Goal: Find specific page/section: Find specific page/section

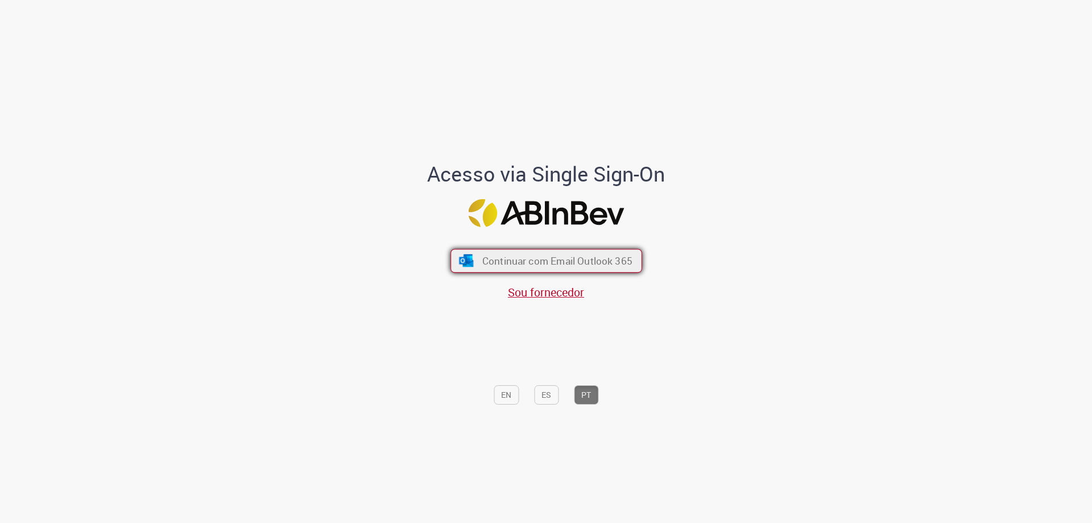
click at [521, 254] on span "Continuar com Email Outlook 365" at bounding box center [557, 260] width 150 height 13
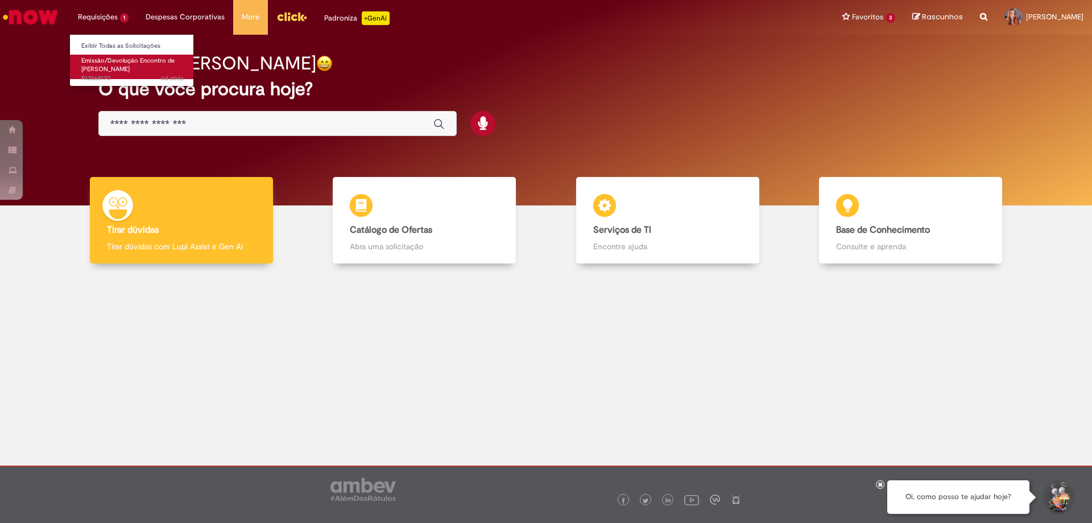
click at [131, 61] on span "Emissão/Devolução Encontro de [PERSON_NAME]" at bounding box center [127, 65] width 93 height 18
click at [114, 72] on span "Emissão/Devolução Encontro de [PERSON_NAME]" at bounding box center [127, 65] width 93 height 18
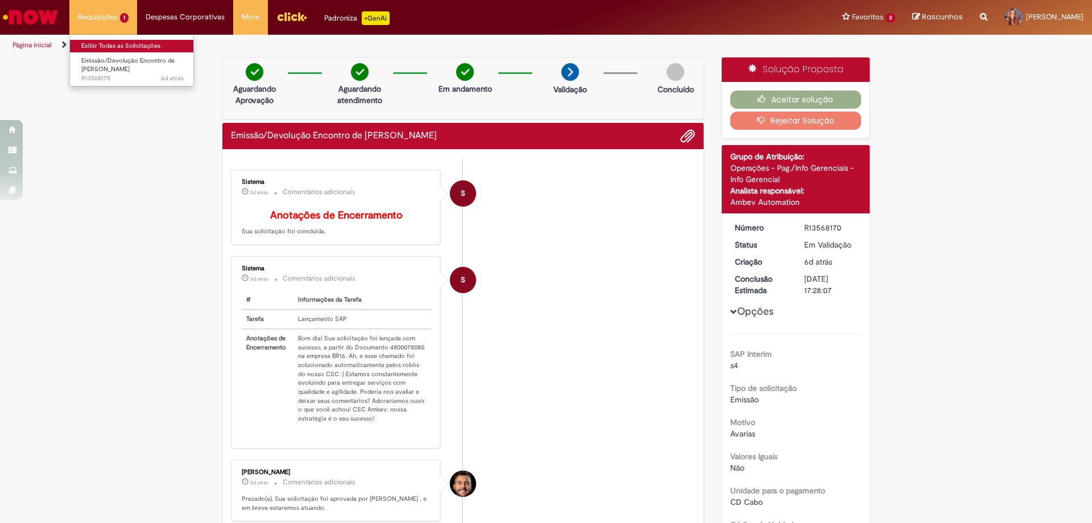
click at [110, 46] on link "Exibir Todas as Solicitações" at bounding box center [132, 46] width 125 height 13
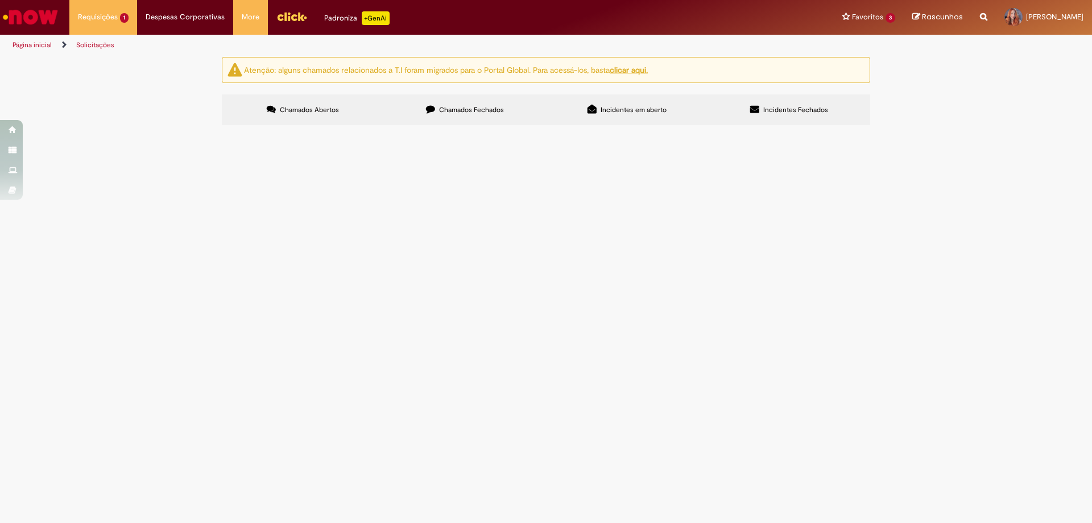
click at [460, 120] on label "Chamados Fechados" at bounding box center [465, 109] width 162 height 31
